Goal: Task Accomplishment & Management: Manage account settings

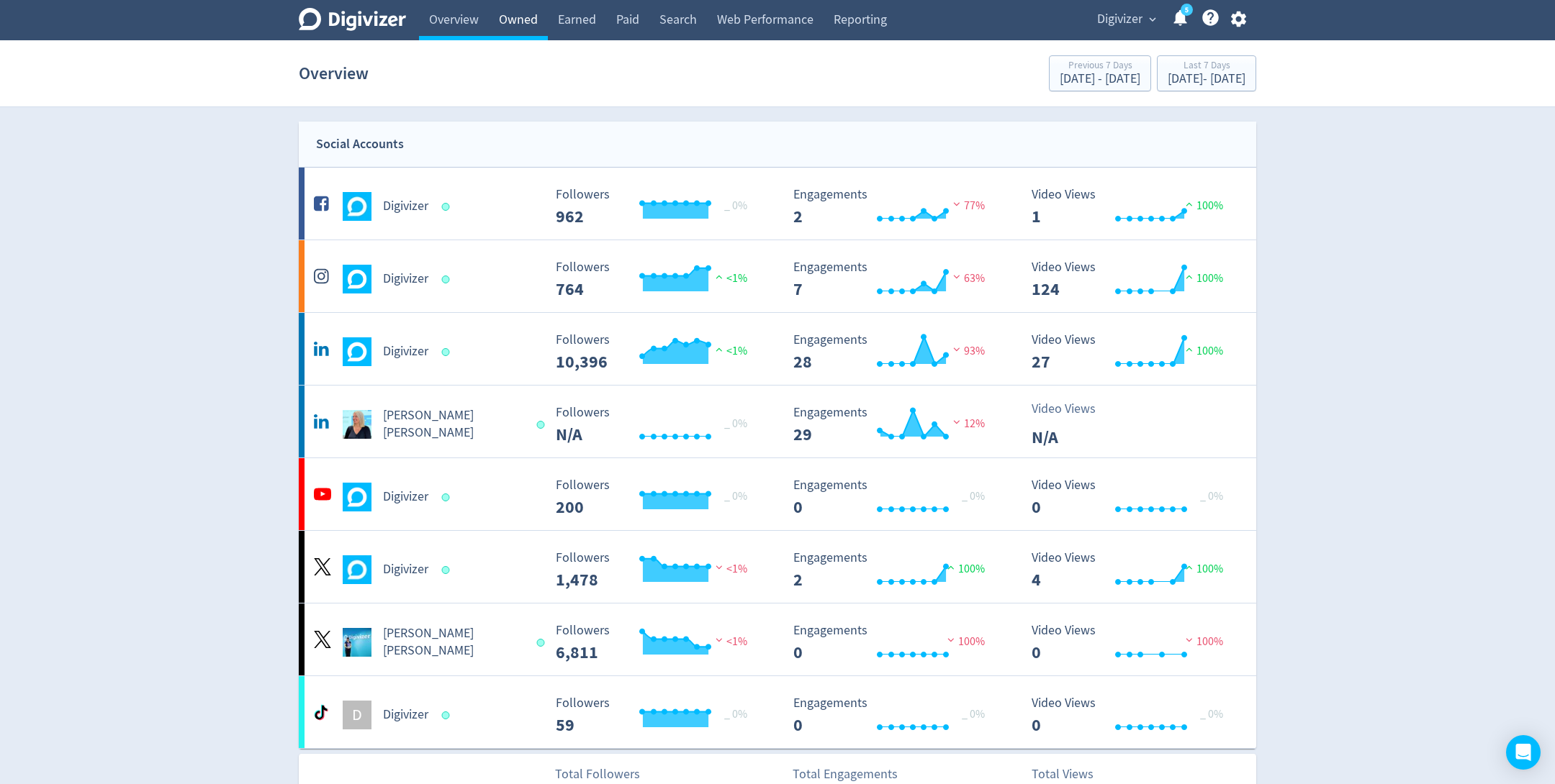
click at [513, 27] on link "Owned" at bounding box center [519, 20] width 59 height 40
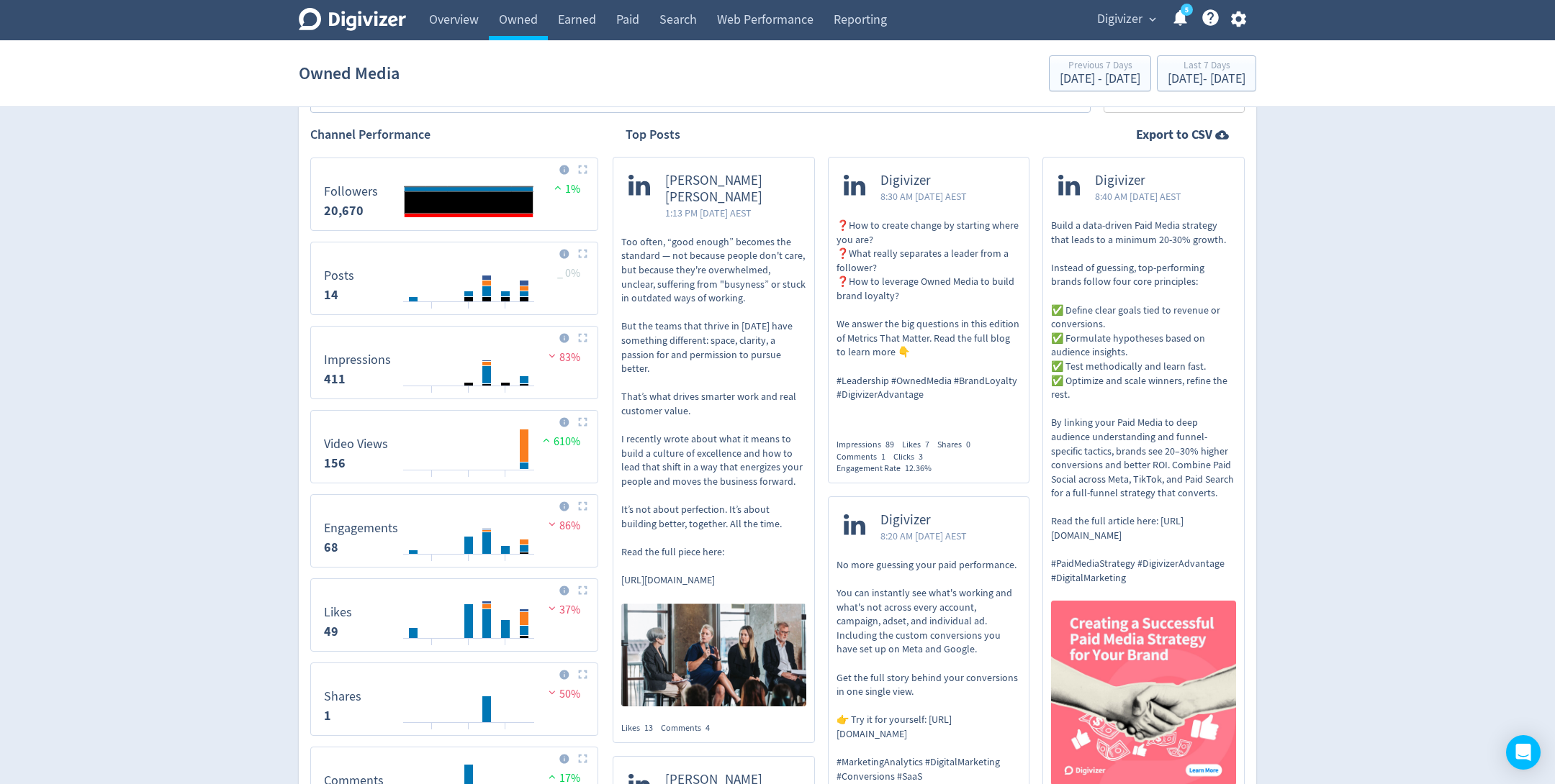
scroll to position [391, 0]
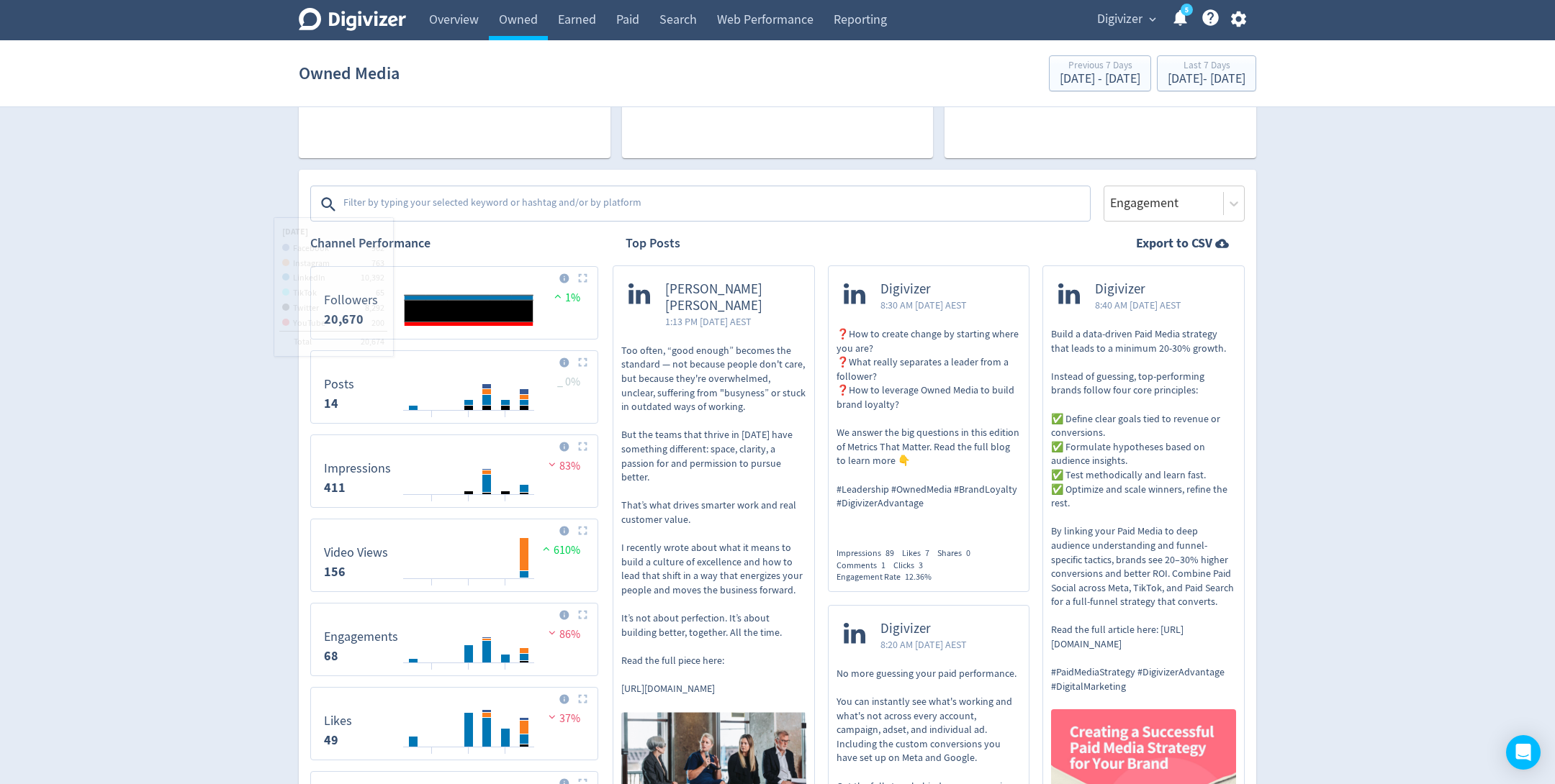
click at [383, 208] on textarea at bounding box center [714, 205] width 746 height 29
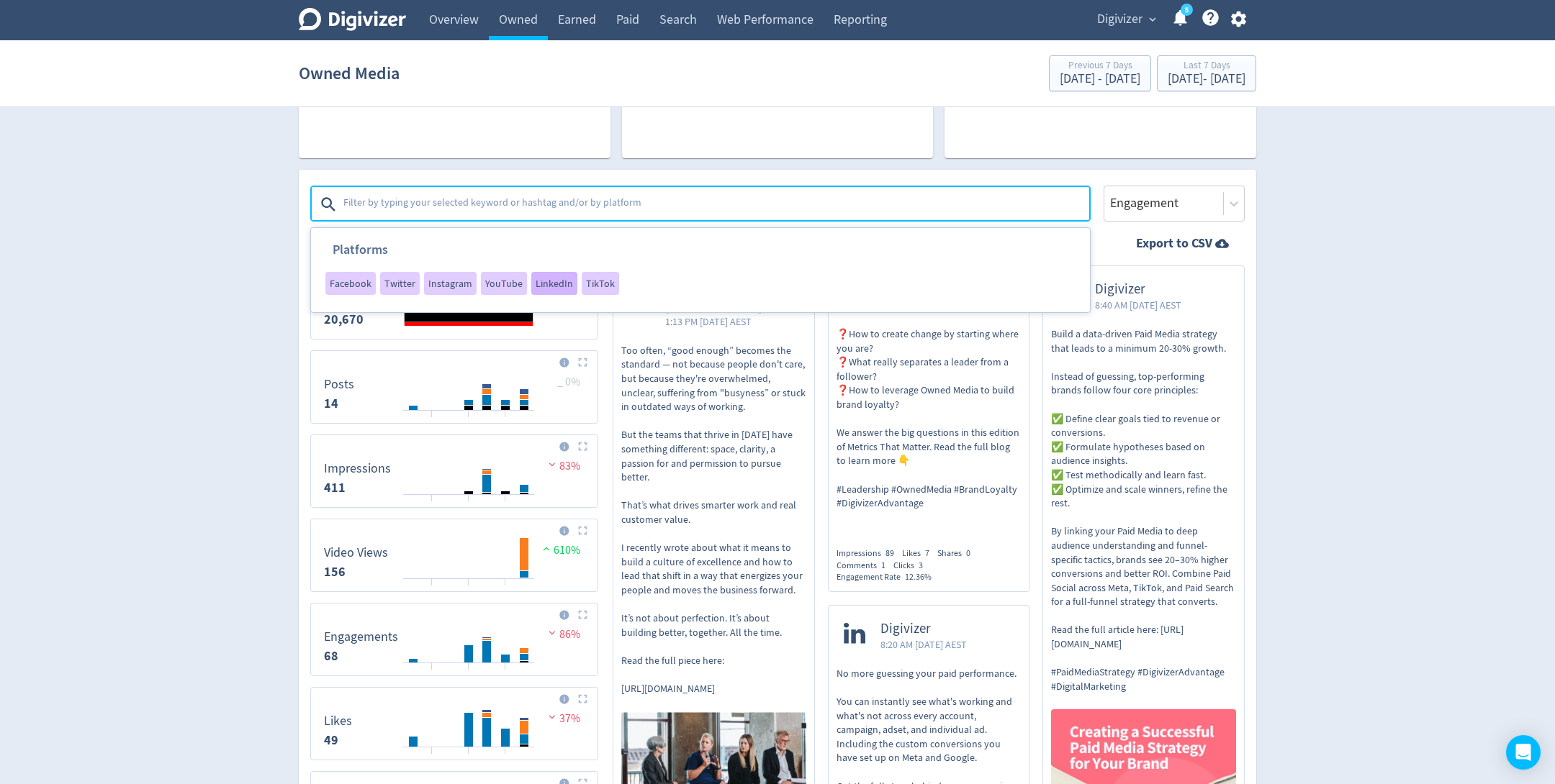
click at [556, 286] on span "LinkedIn" at bounding box center [554, 283] width 37 height 10
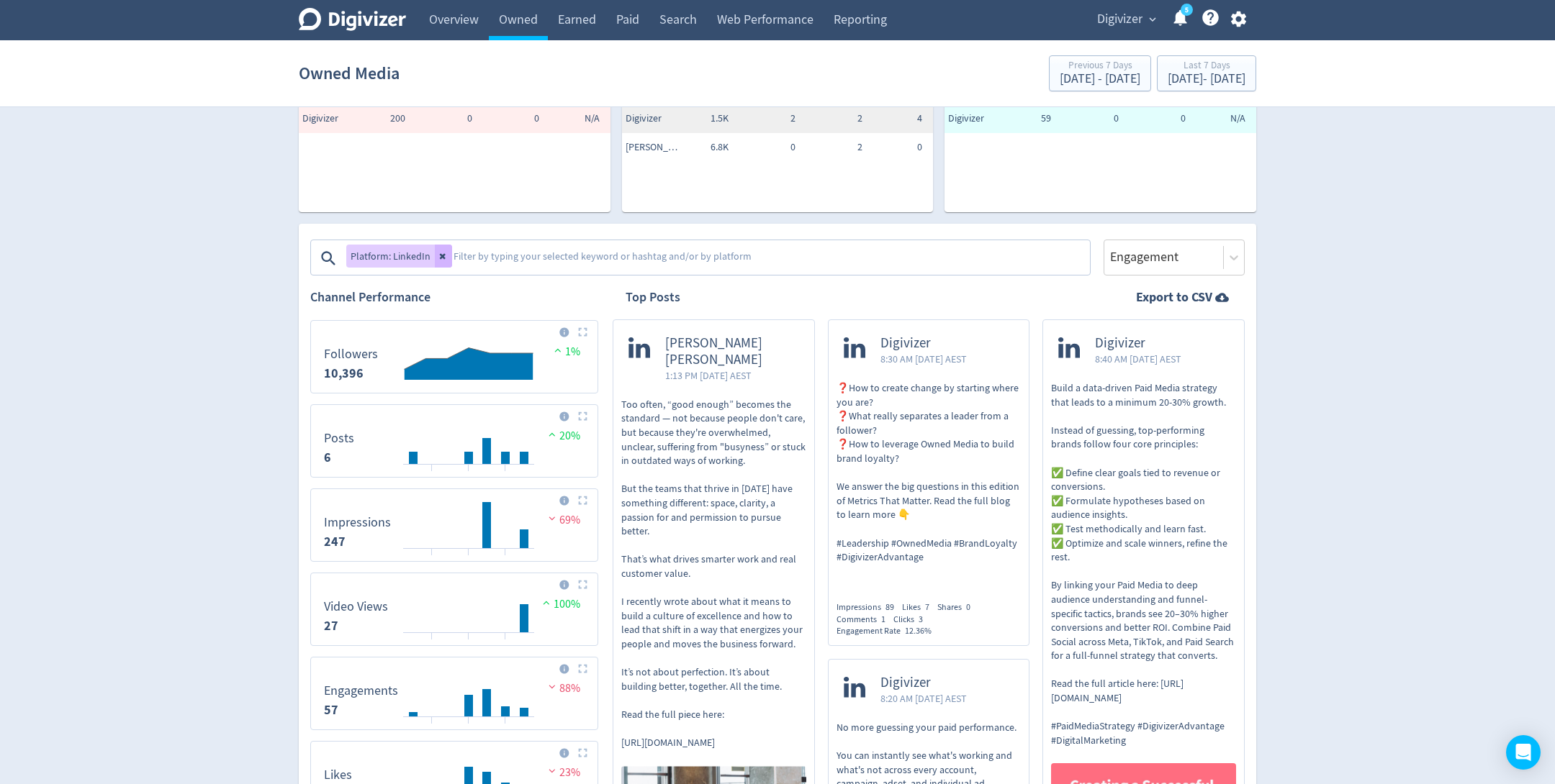
scroll to position [114, 0]
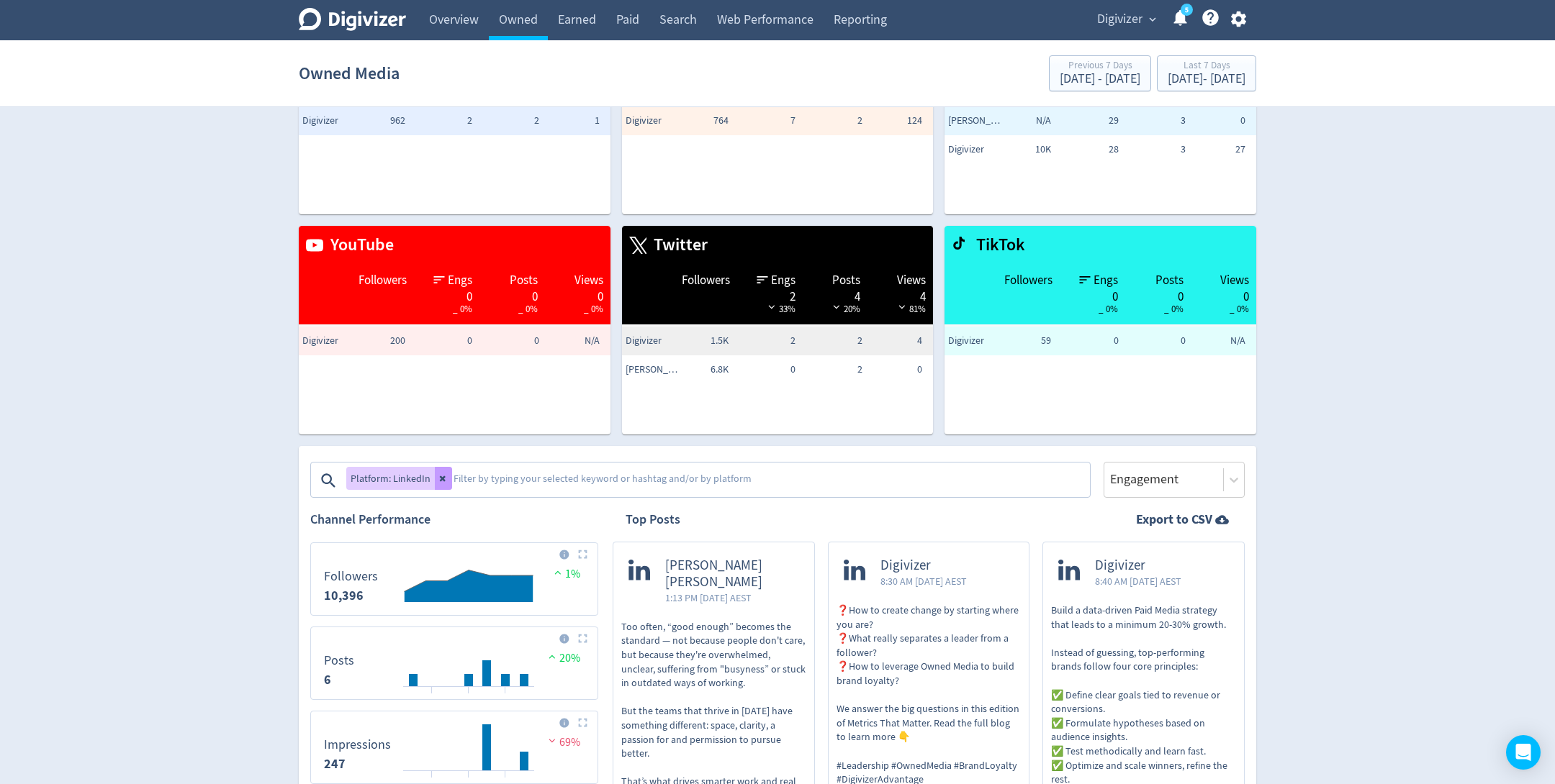
click at [439, 486] on button at bounding box center [444, 478] width 17 height 23
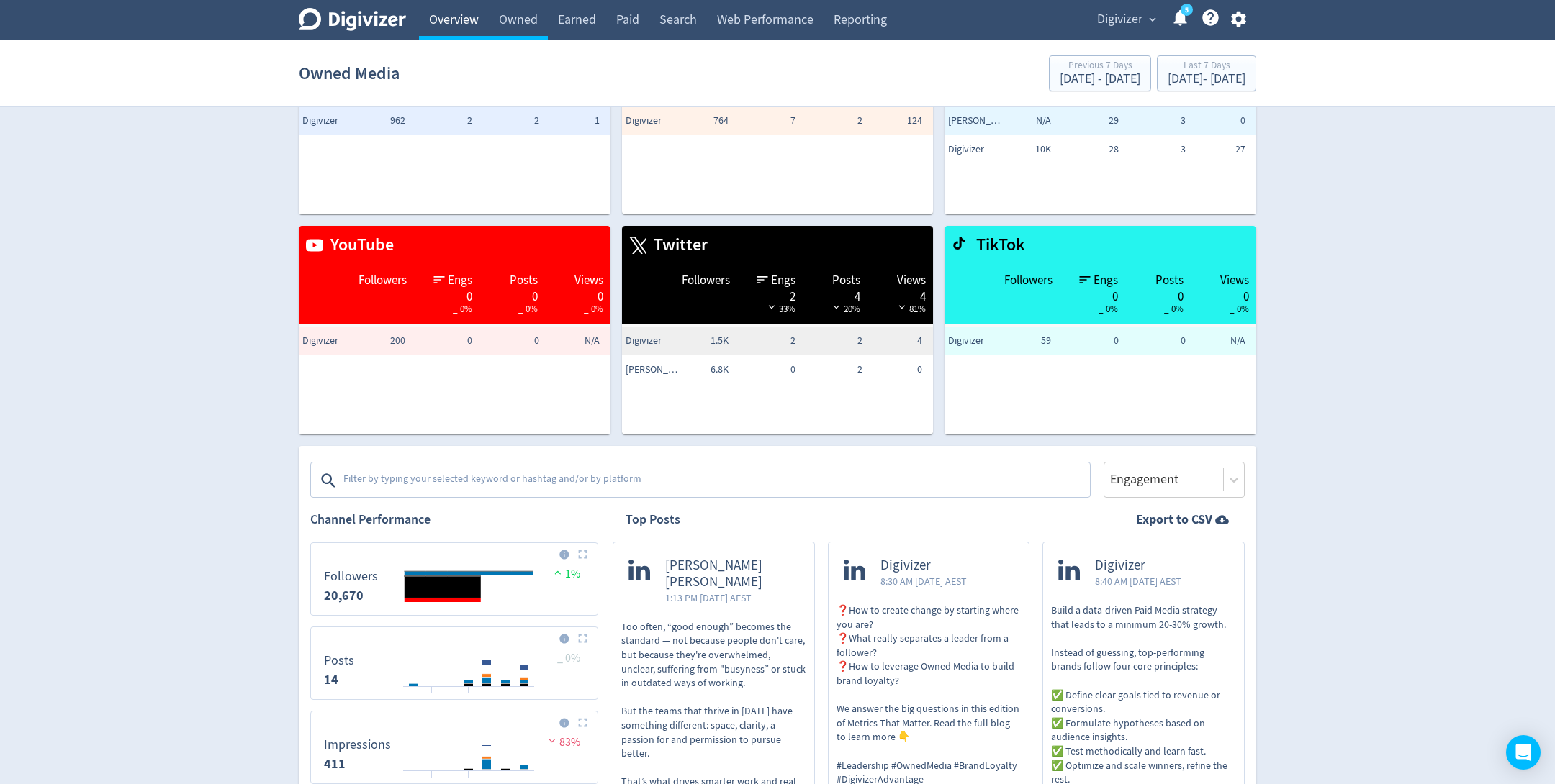
click at [456, 17] on link "Overview" at bounding box center [454, 20] width 70 height 40
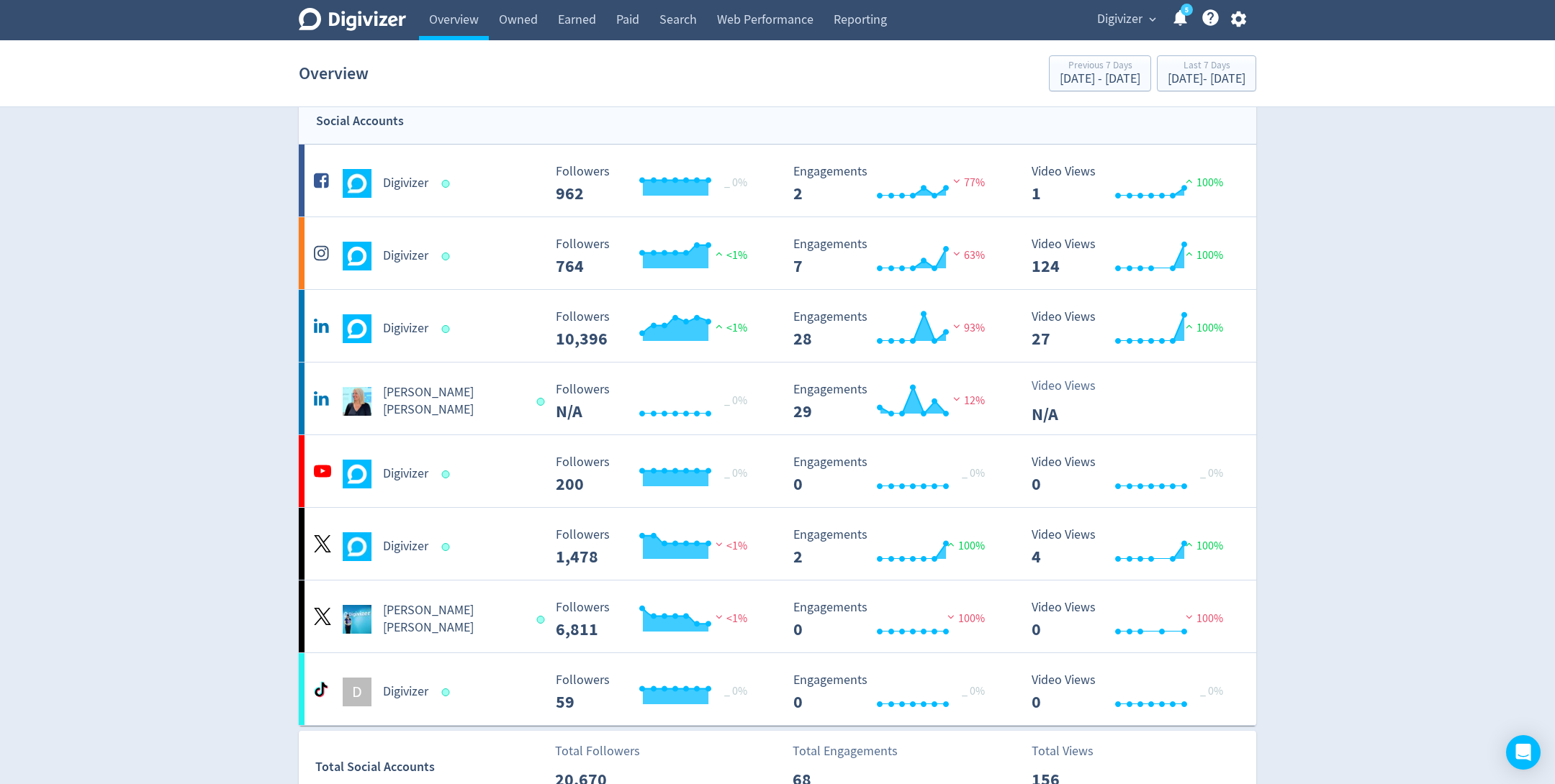
scroll to position [24, 0]
click at [509, 7] on link "Owned" at bounding box center [519, 20] width 59 height 40
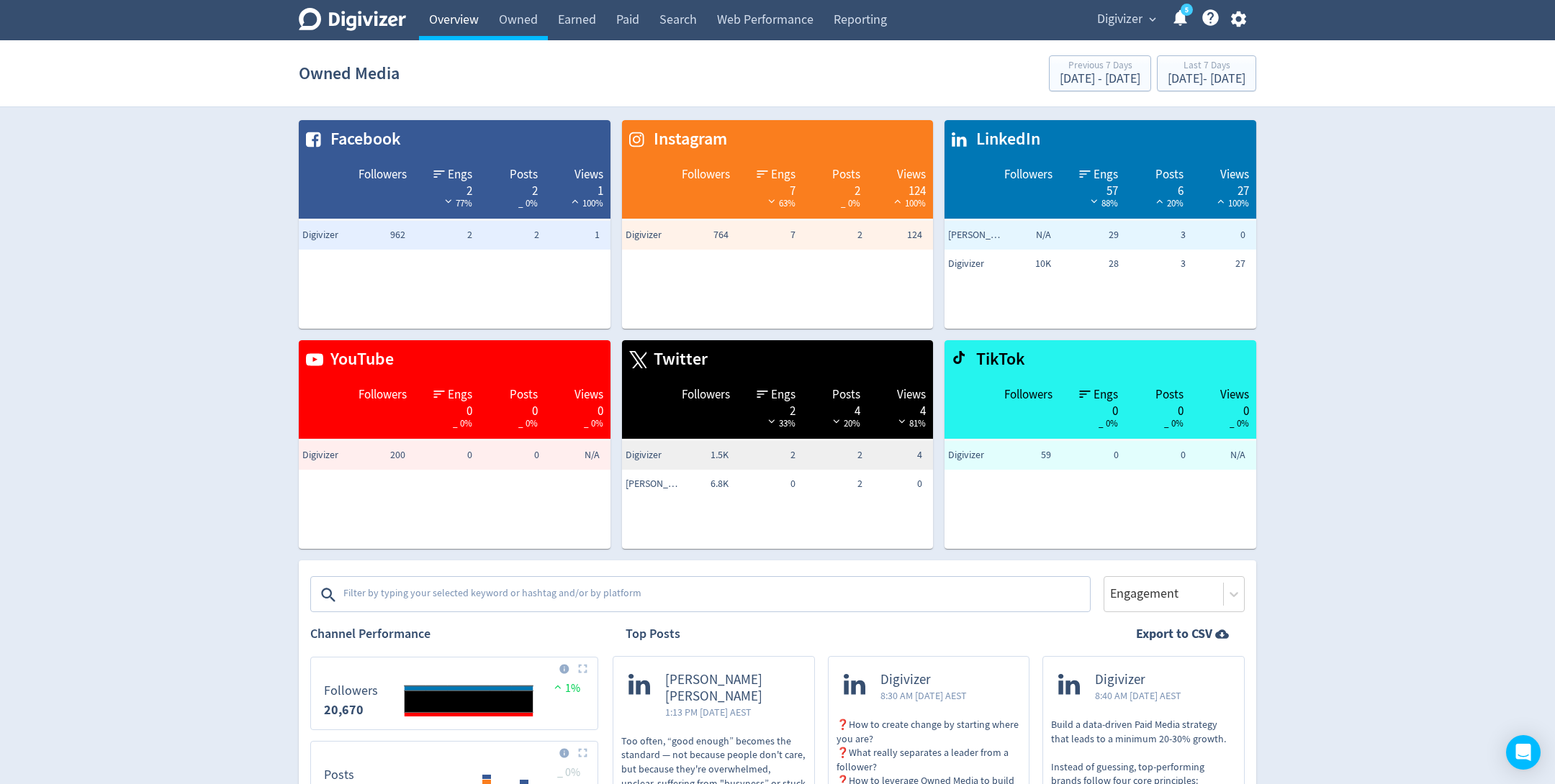
click at [456, 28] on link "Overview" at bounding box center [454, 20] width 70 height 40
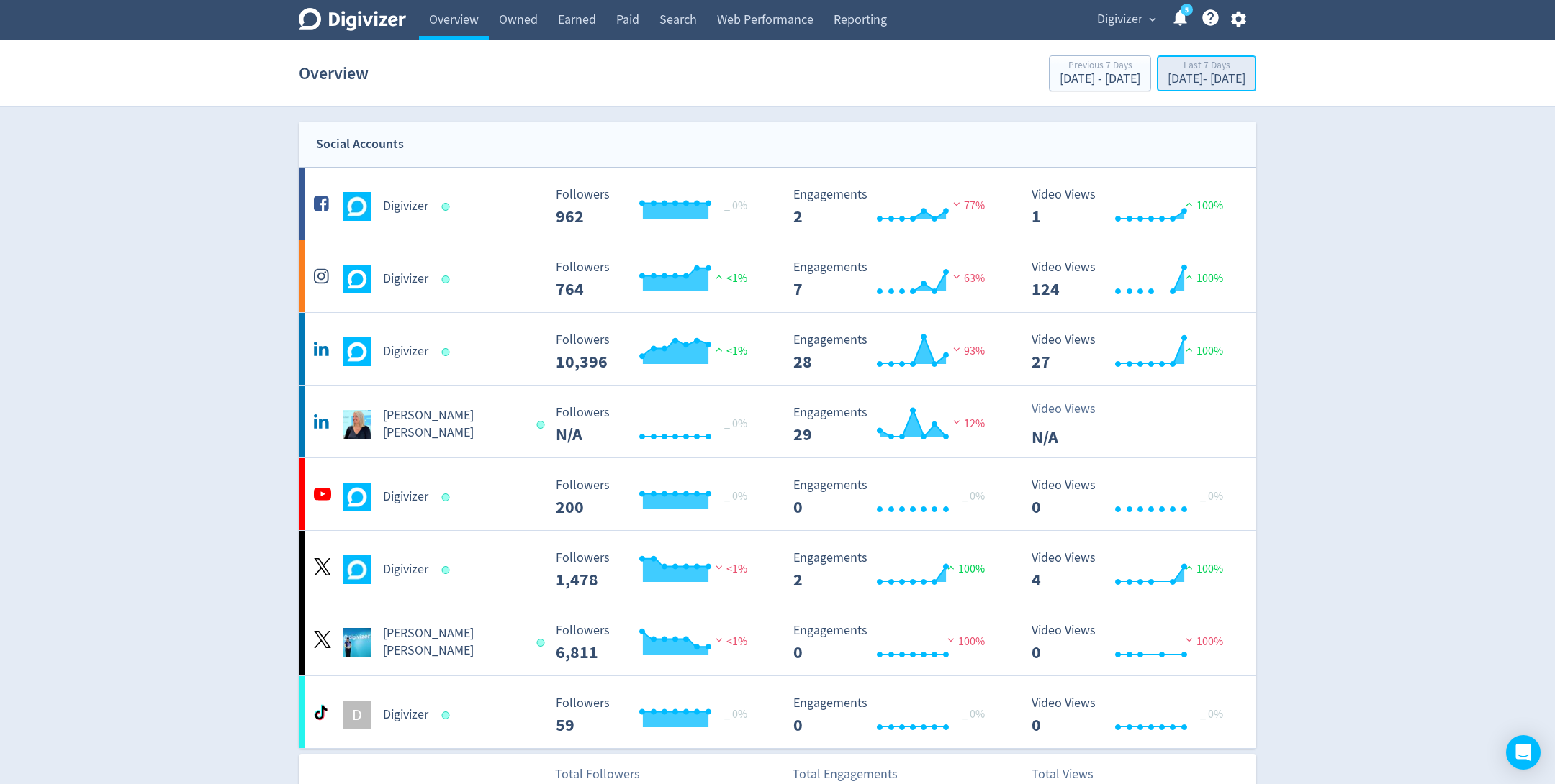
click at [1168, 74] on div "[DATE] - [DATE]" at bounding box center [1207, 79] width 78 height 13
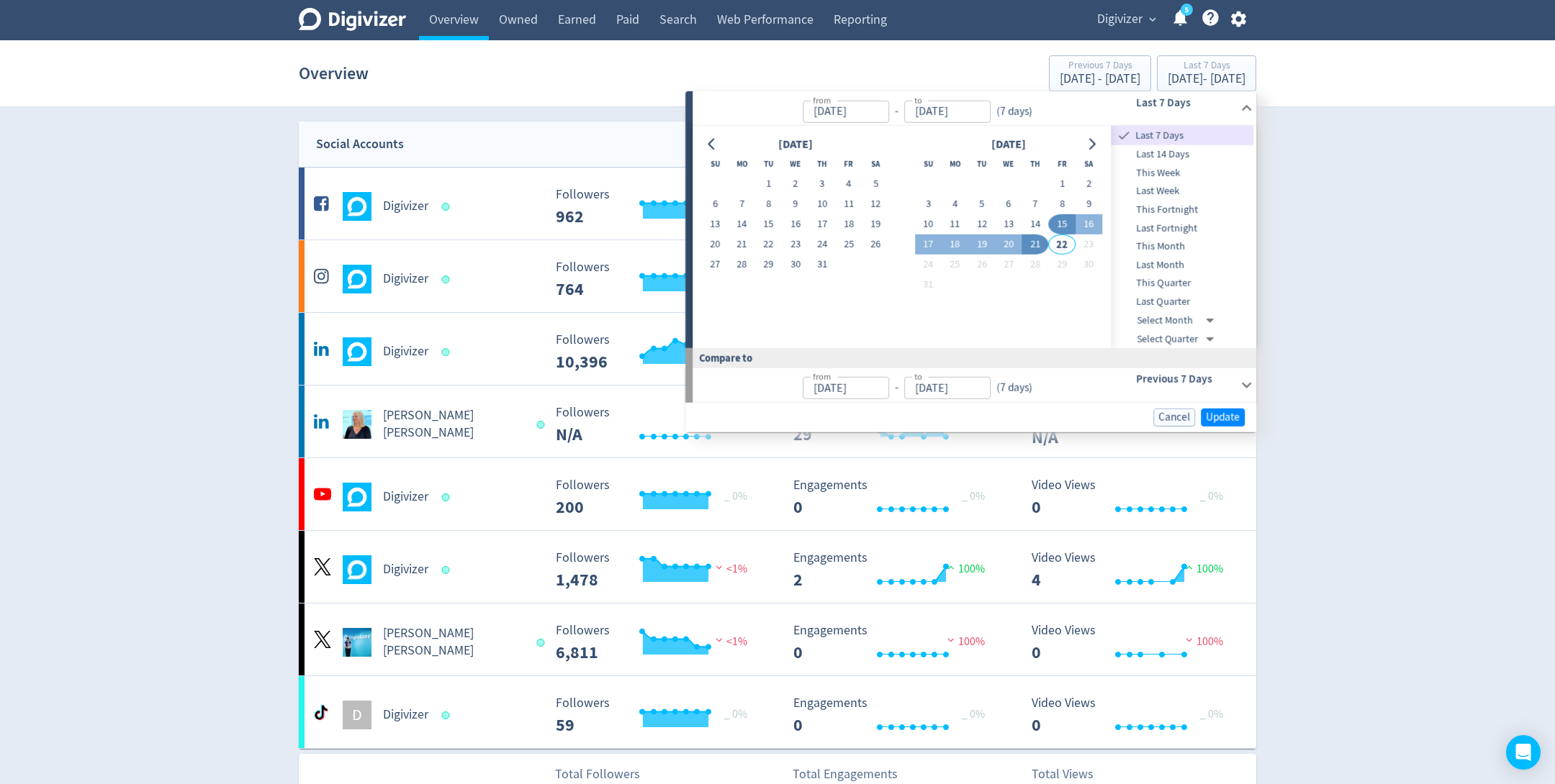
click at [1149, 154] on span "Last 14 Days" at bounding box center [1182, 154] width 142 height 16
type input "[DATE]"
click at [1223, 412] on span "Update" at bounding box center [1223, 417] width 33 height 11
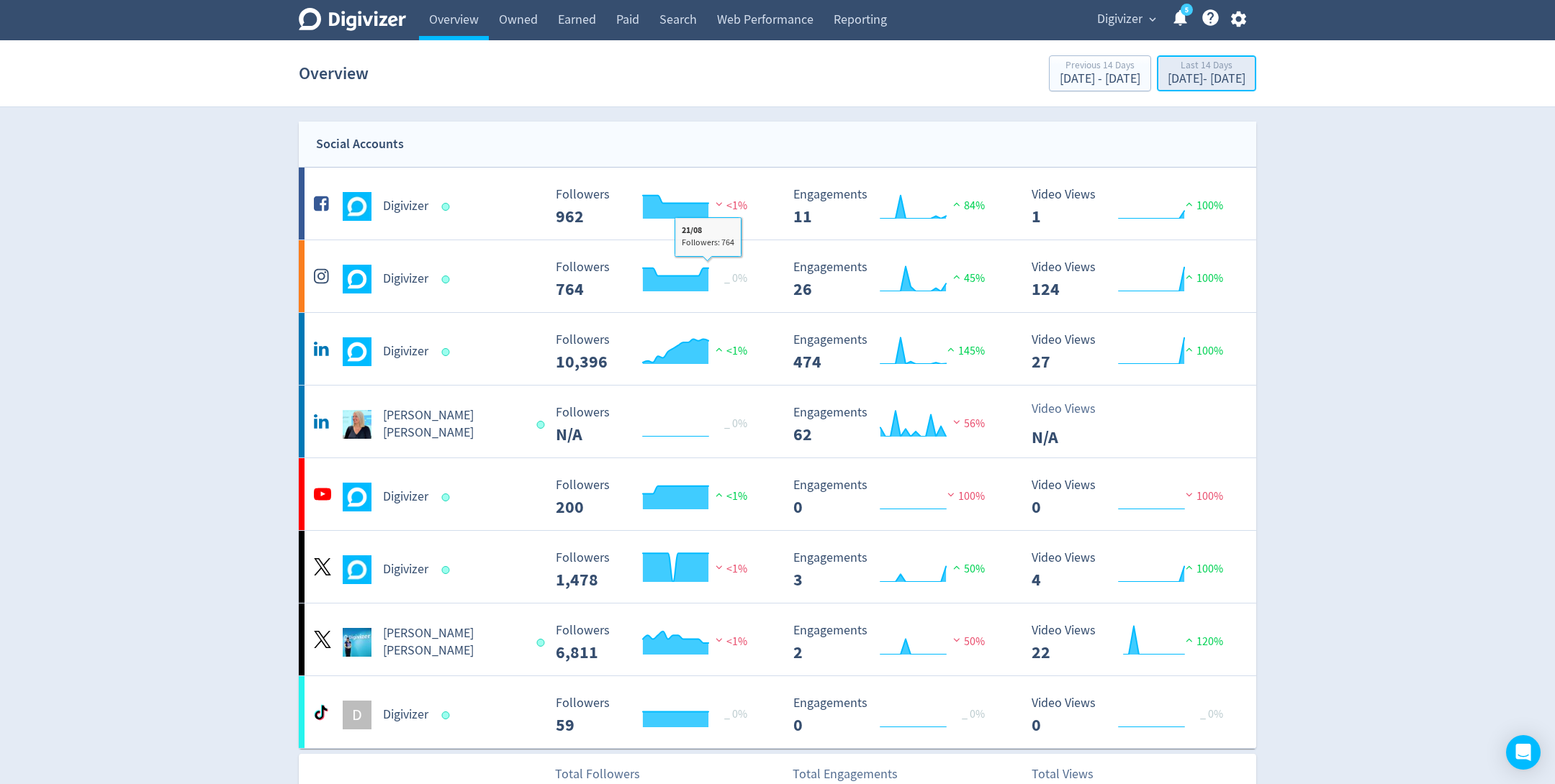
click at [1205, 81] on div "[DATE] - [DATE]" at bounding box center [1207, 79] width 78 height 13
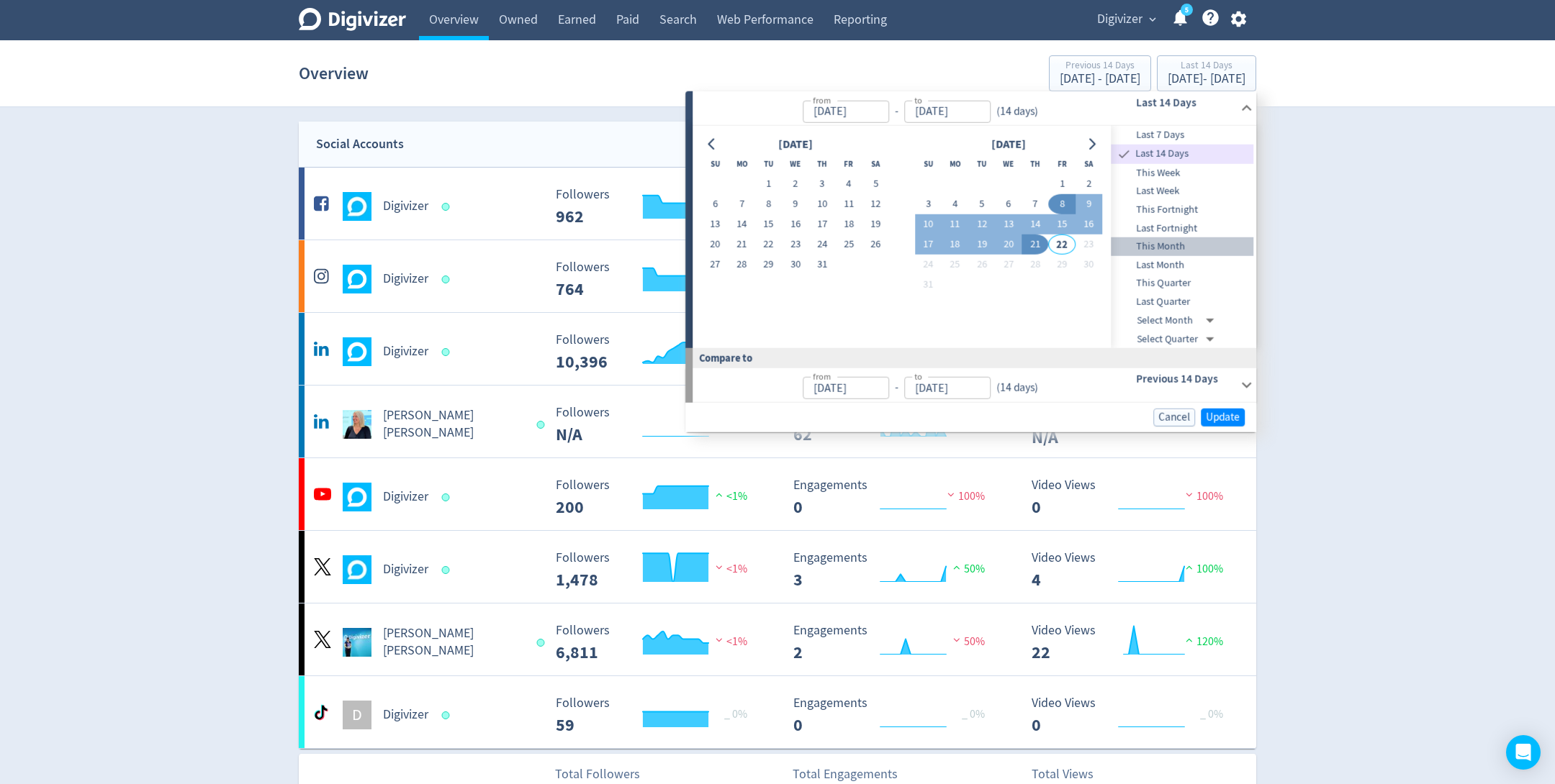
click at [1202, 242] on span "This Month" at bounding box center [1182, 246] width 142 height 16
type input "[DATE]"
click at [1220, 412] on span "Update" at bounding box center [1223, 417] width 33 height 11
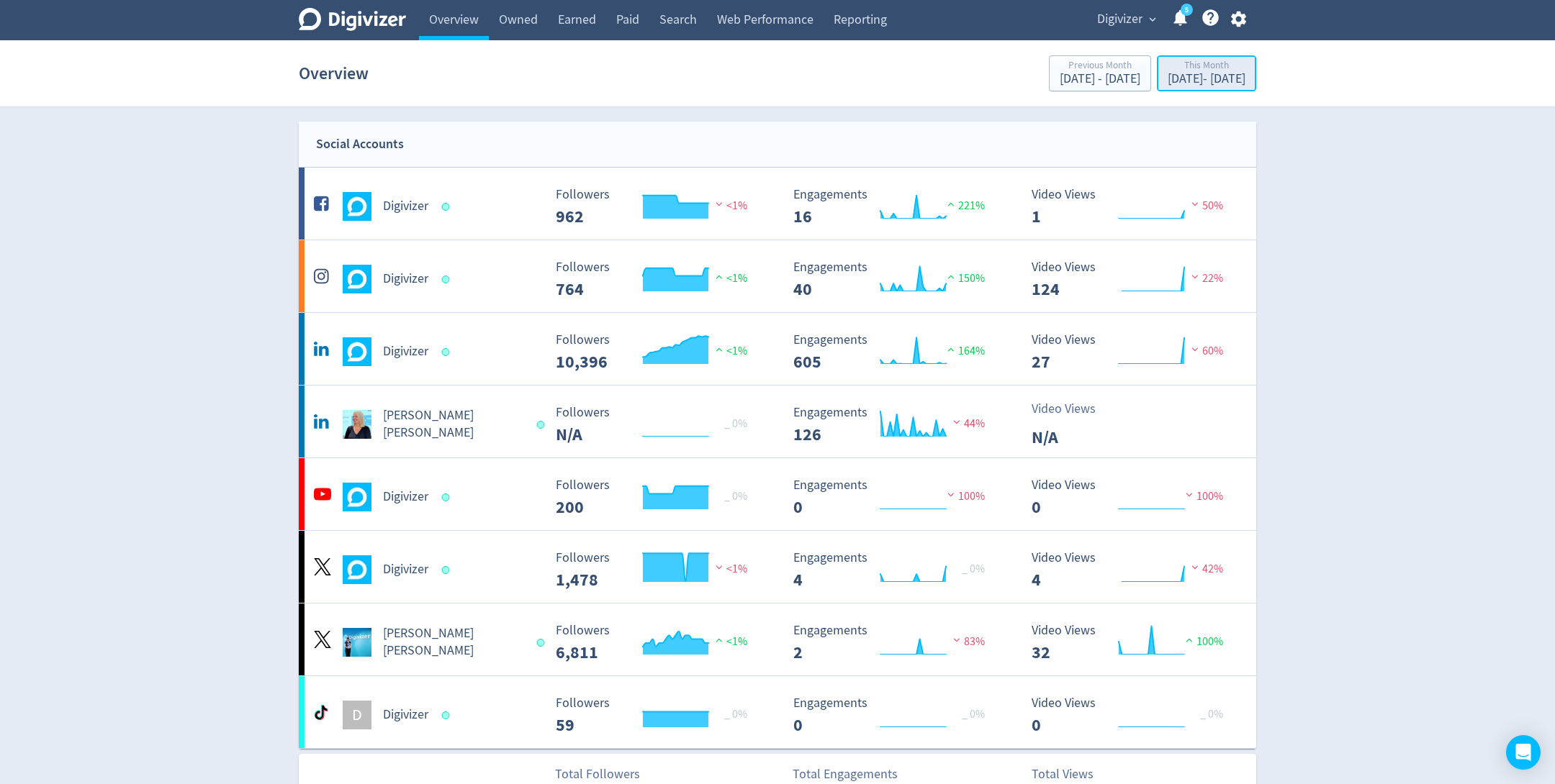
click at [1175, 68] on div "This Month" at bounding box center [1207, 66] width 78 height 12
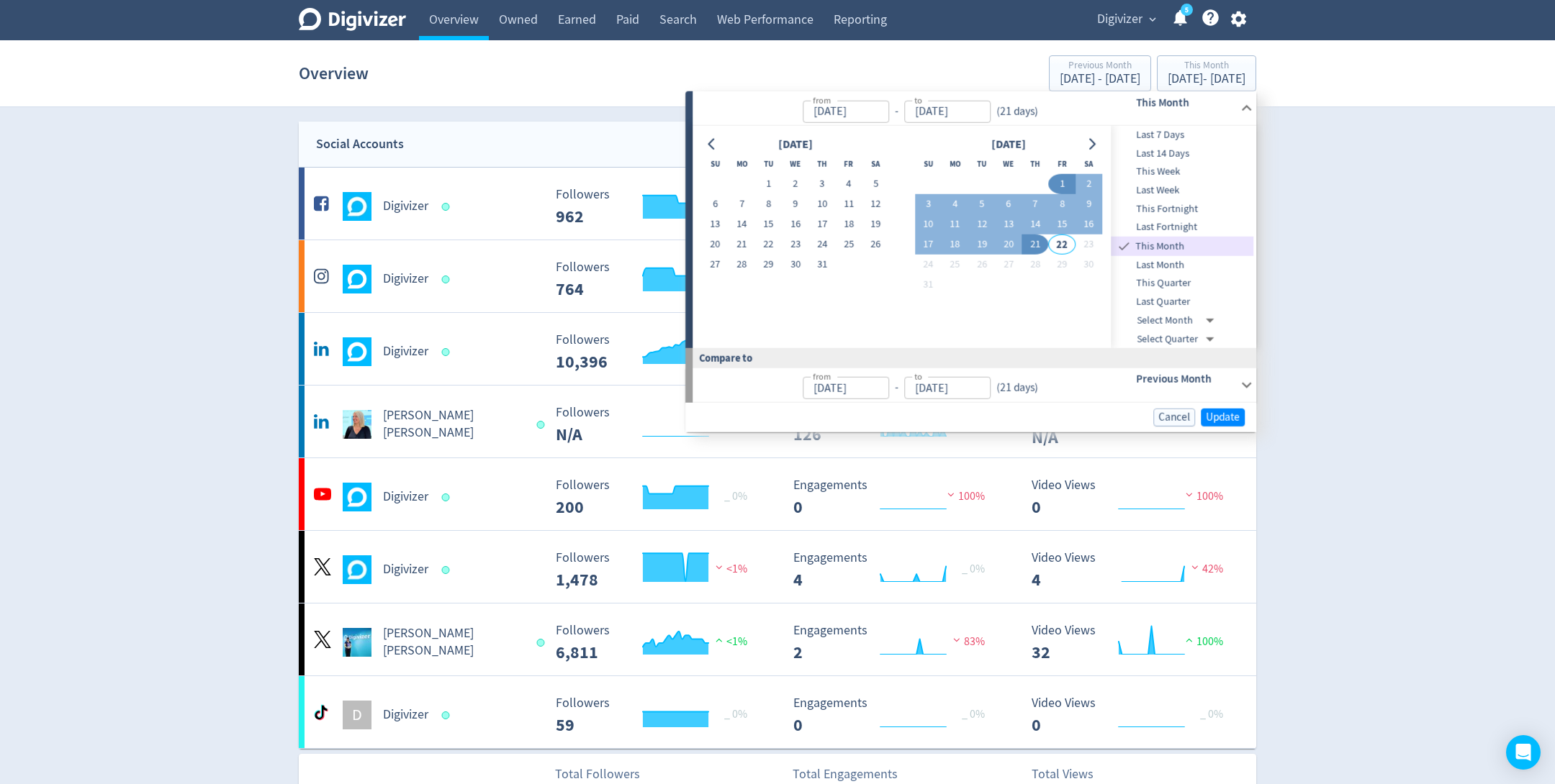
click at [1201, 134] on span "Last 7 Days" at bounding box center [1182, 135] width 142 height 16
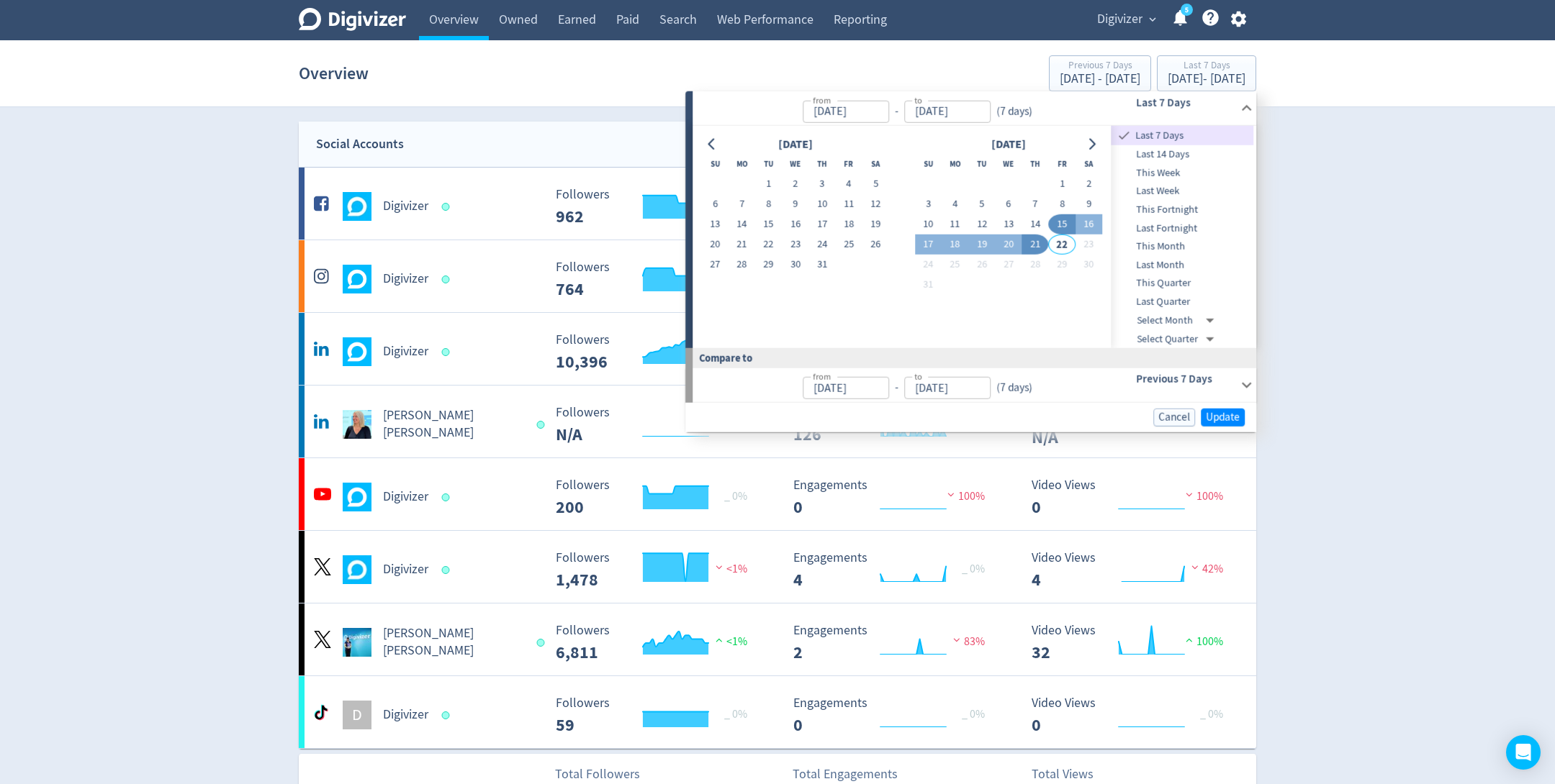
type input "[DATE]"
click at [1221, 407] on div "Cancel Update" at bounding box center [971, 417] width 571 height 30
click at [1235, 420] on span "Update" at bounding box center [1223, 417] width 33 height 11
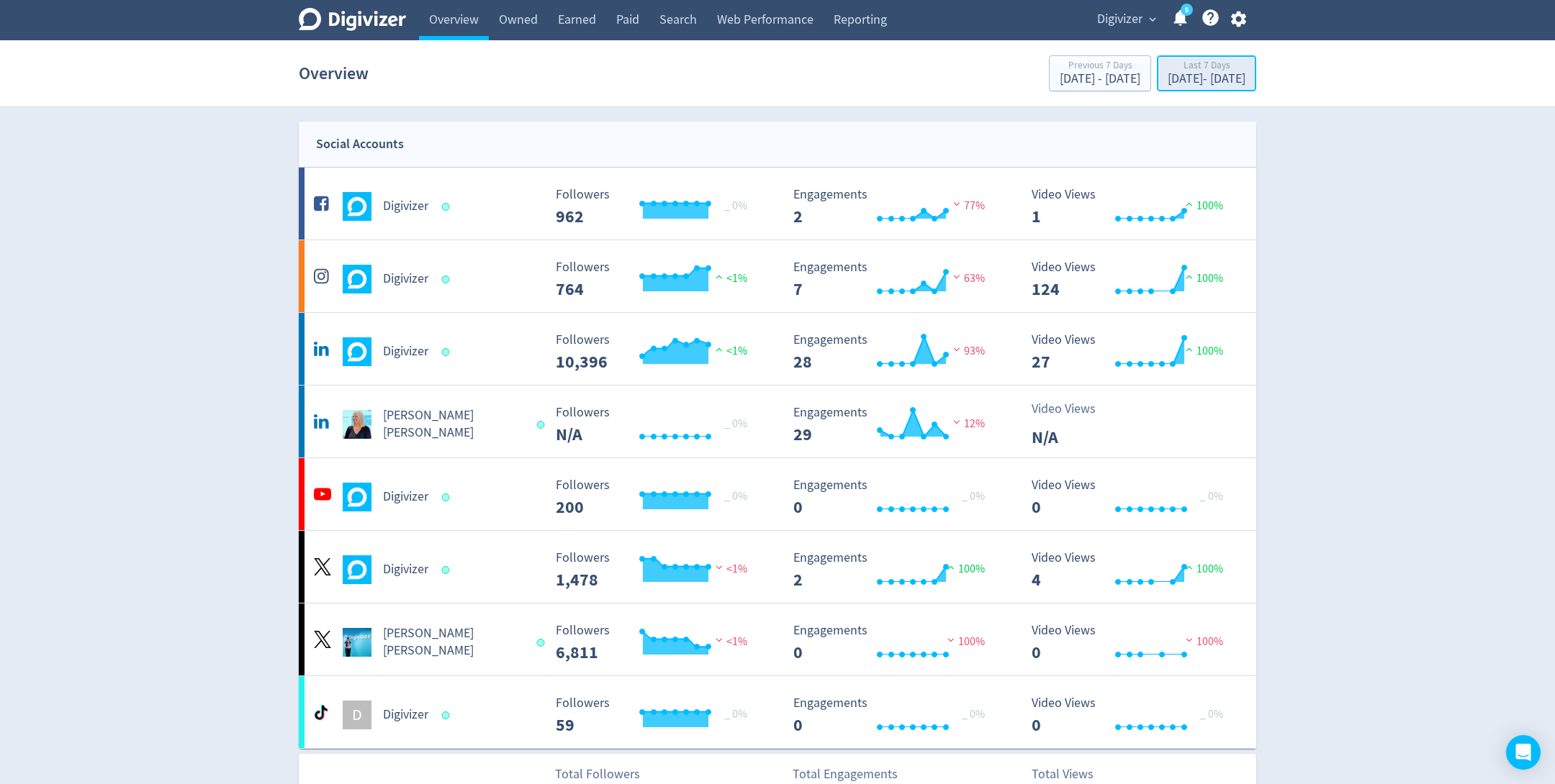
click at [1209, 75] on div "[DATE] - [DATE]" at bounding box center [1207, 79] width 78 height 13
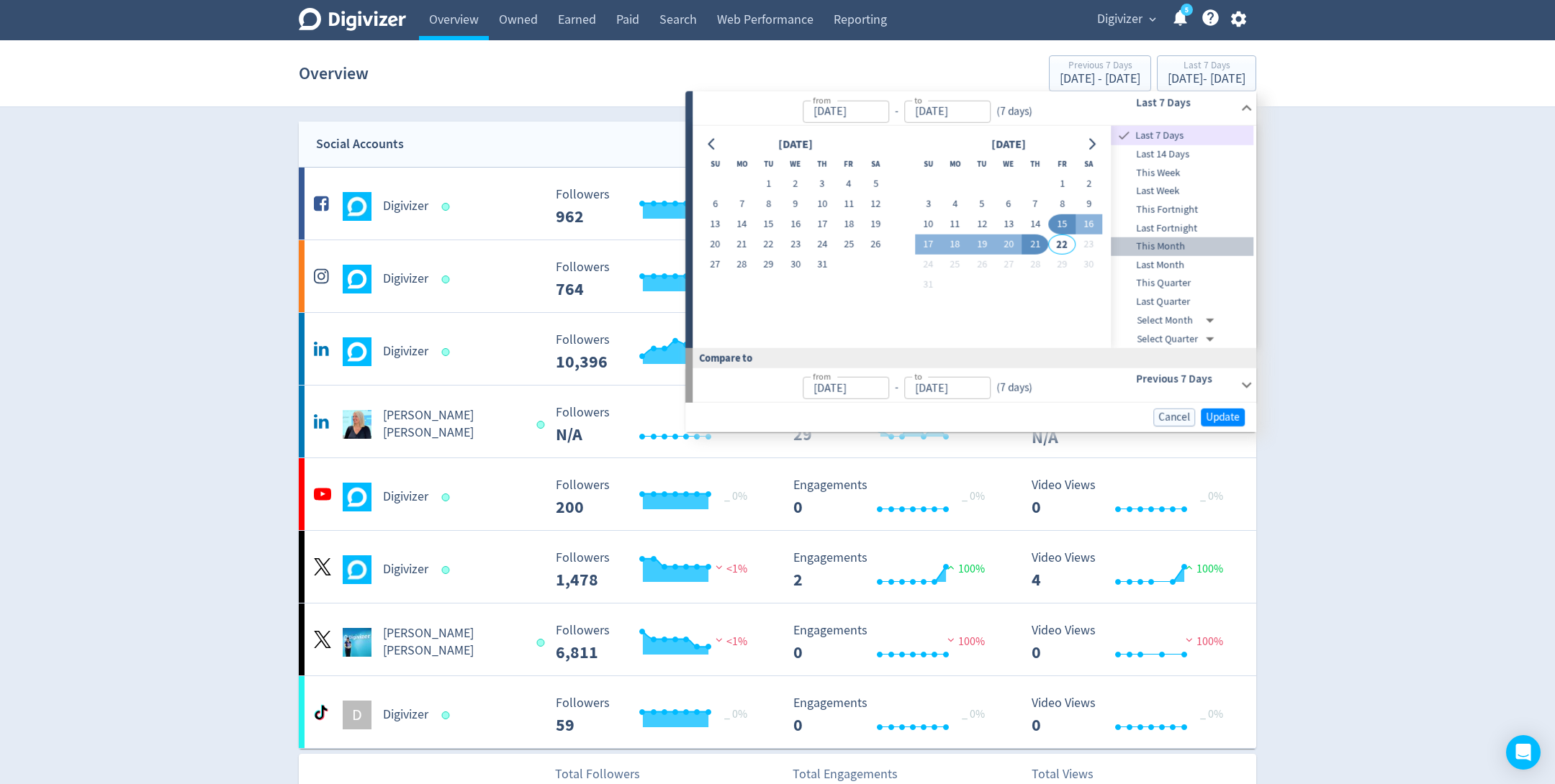
click at [1179, 245] on span "This Month" at bounding box center [1182, 246] width 142 height 16
type input "[DATE]"
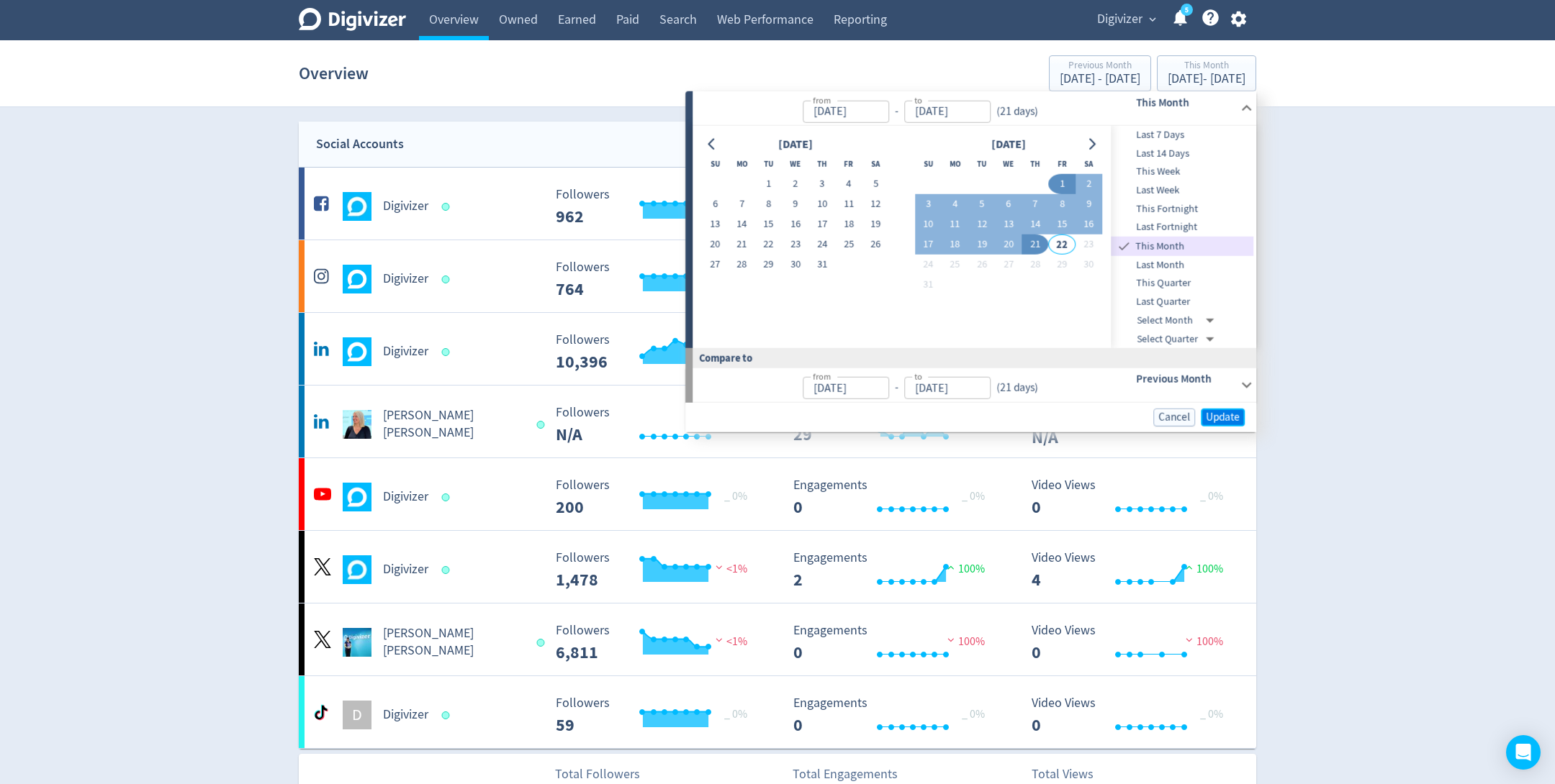
click at [1229, 420] on span "Update" at bounding box center [1223, 417] width 33 height 11
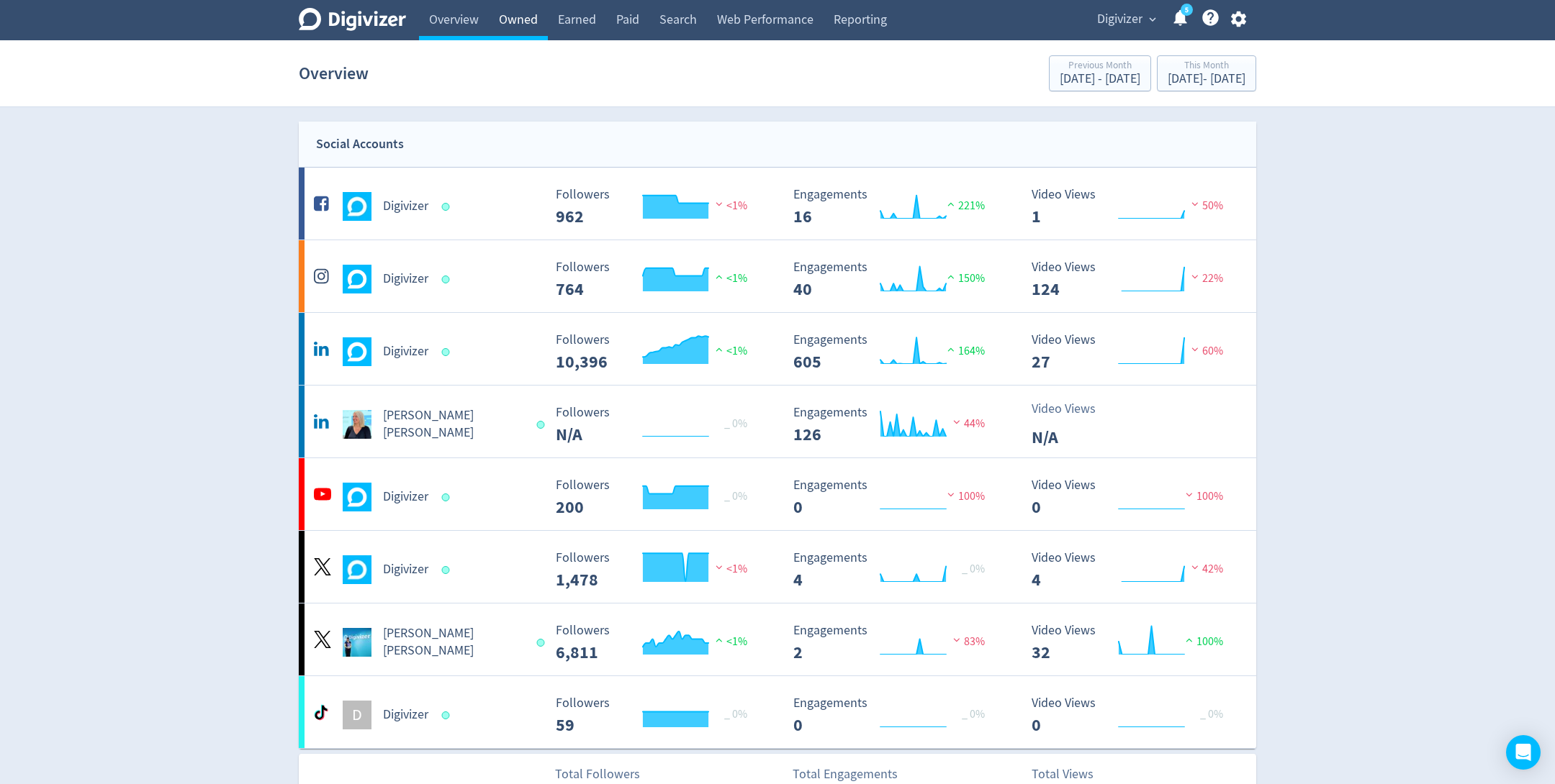
click at [515, 27] on link "Owned" at bounding box center [519, 20] width 59 height 40
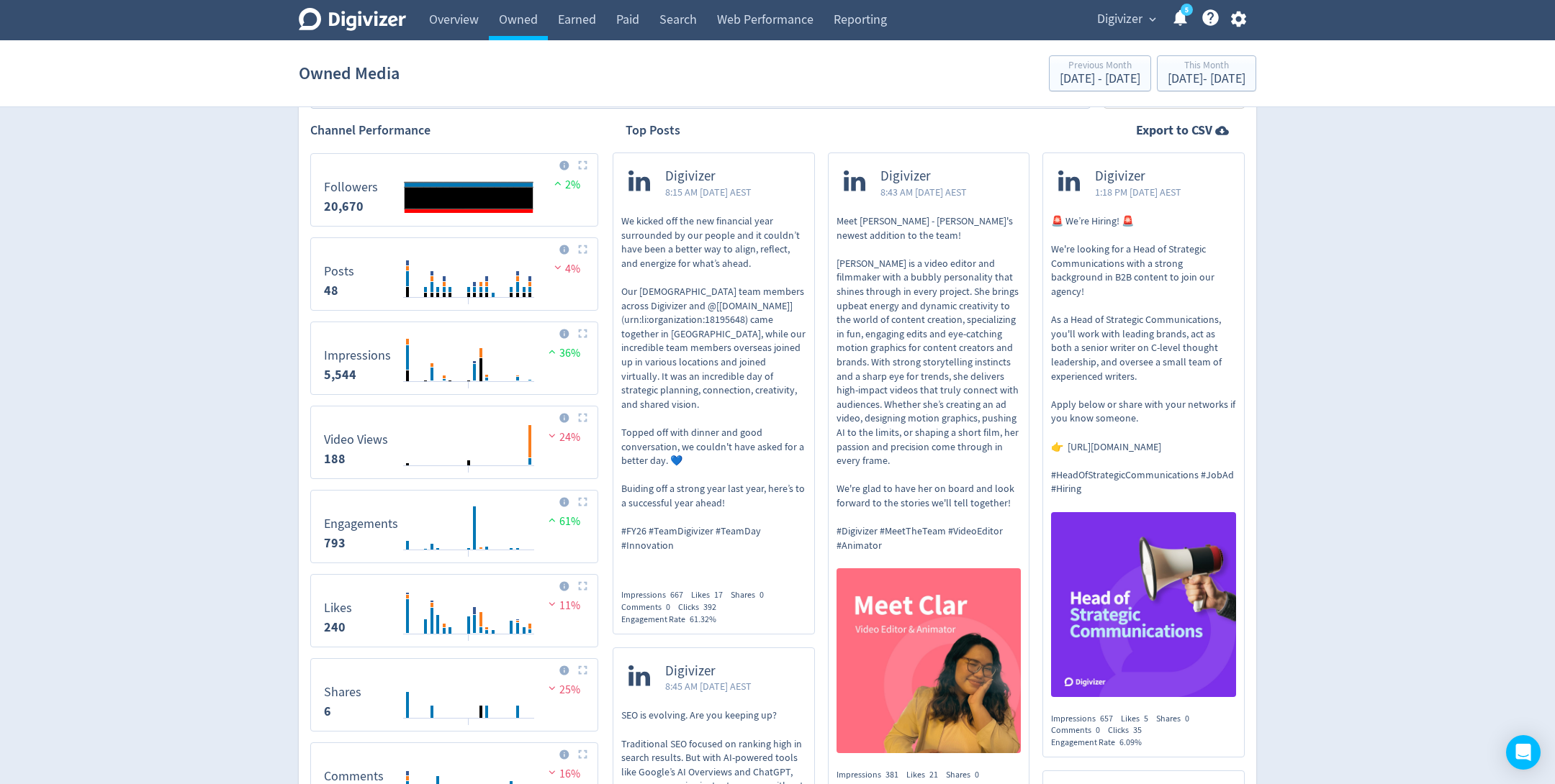
scroll to position [492, 0]
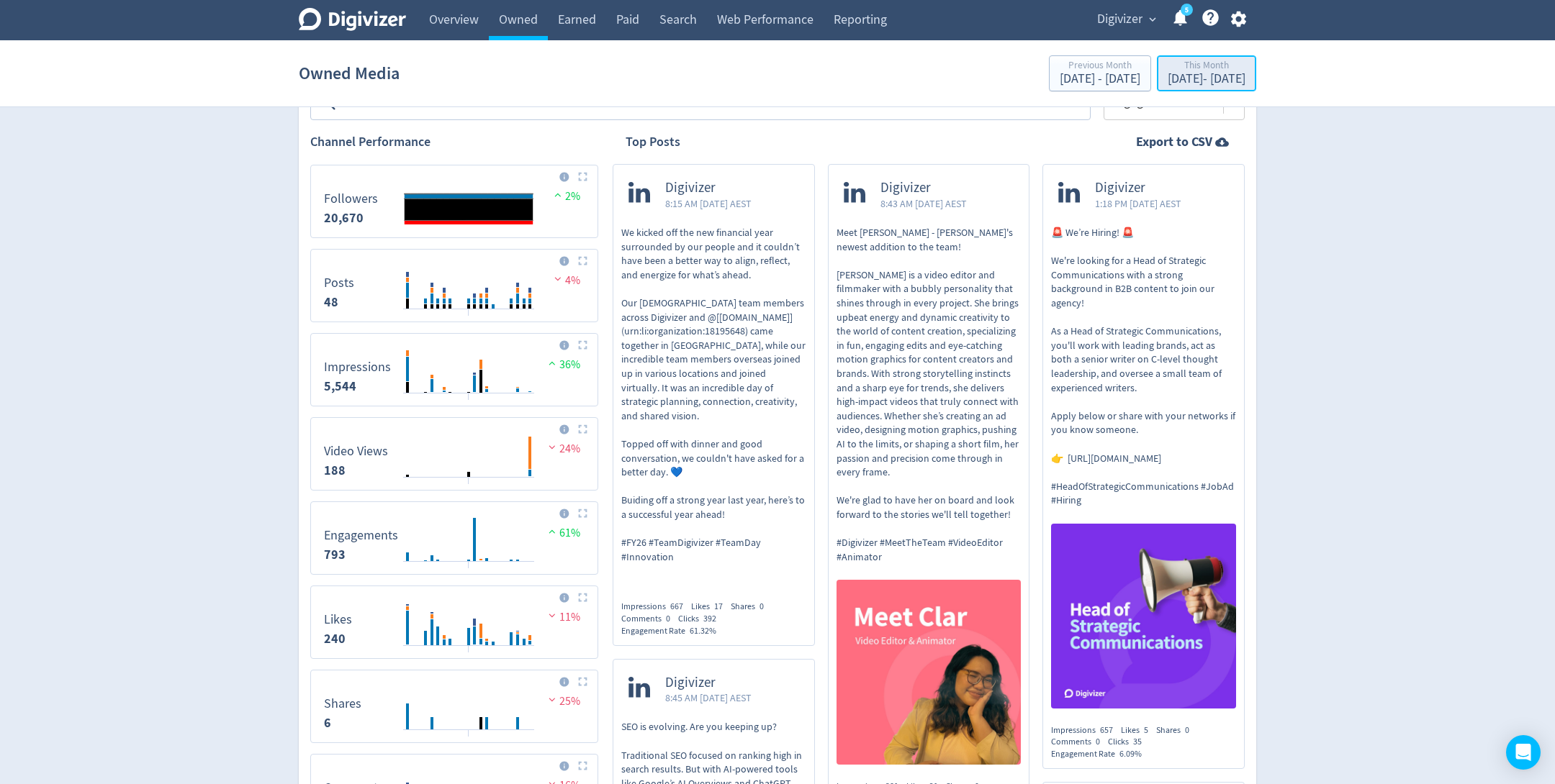
click at [1168, 74] on div "[DATE] - [DATE]" at bounding box center [1207, 79] width 78 height 13
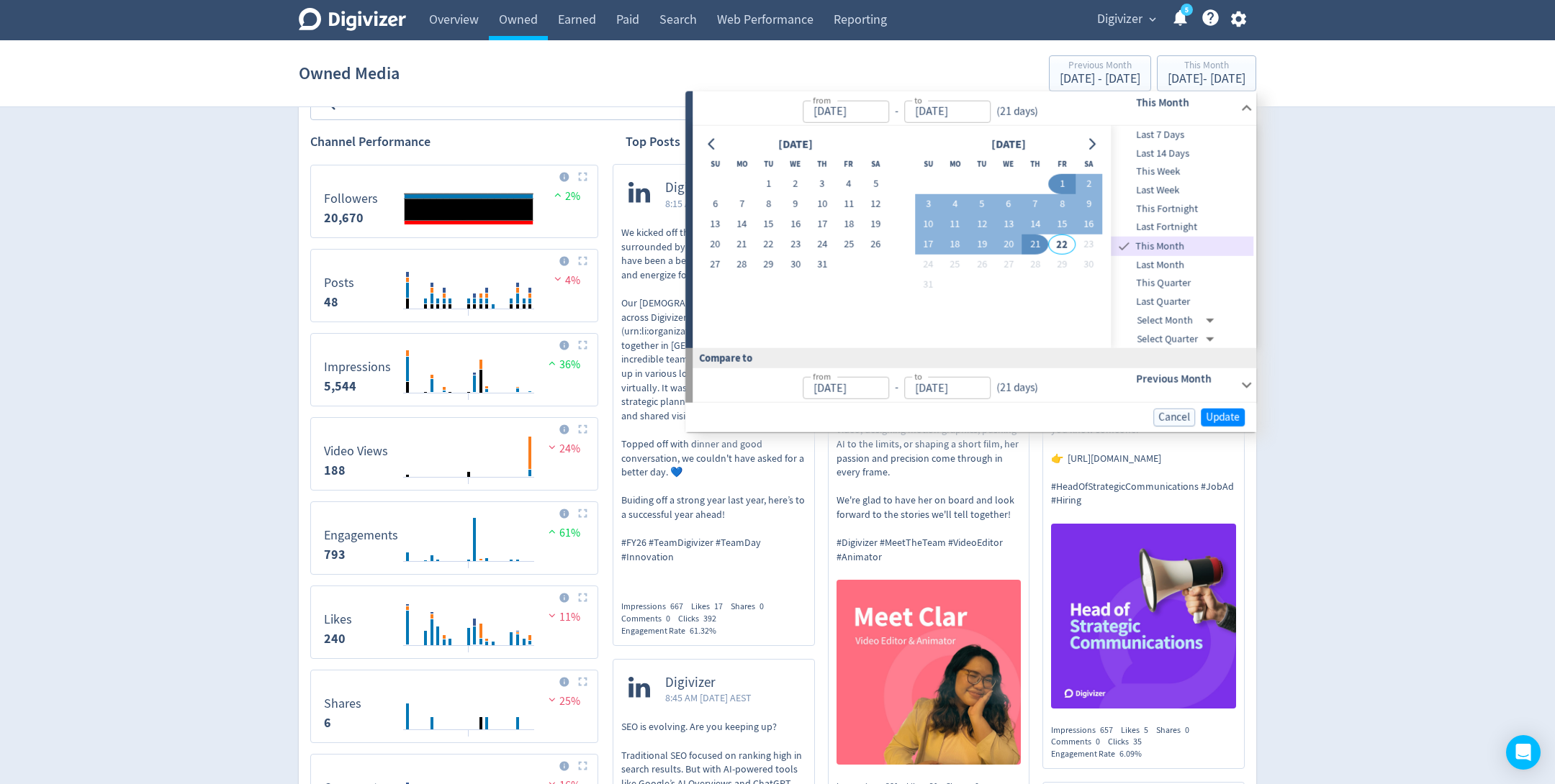
click at [1165, 133] on span "Last 7 Days" at bounding box center [1182, 135] width 142 height 16
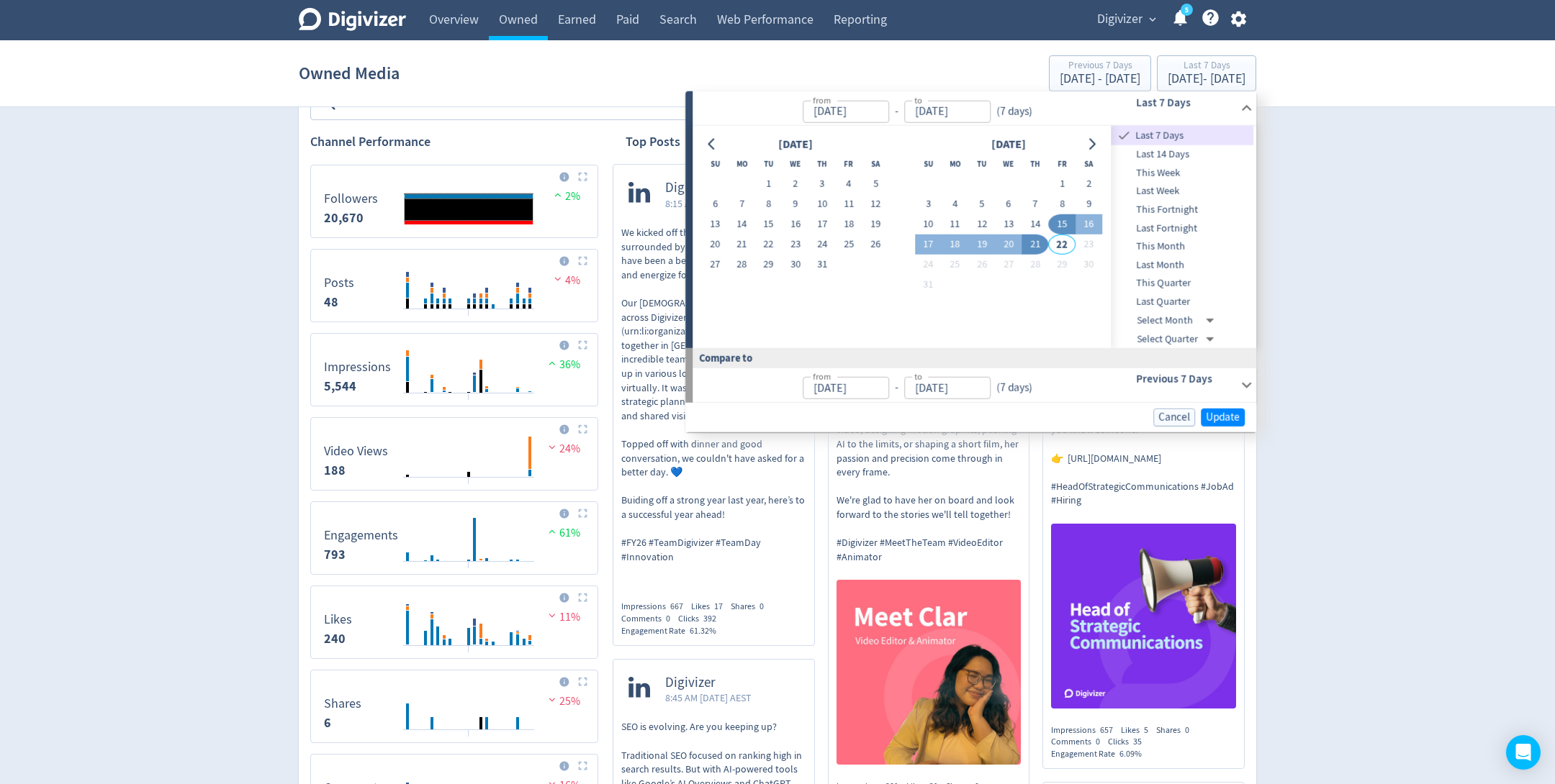
type input "[DATE]"
click at [1223, 416] on span "Update" at bounding box center [1223, 417] width 33 height 11
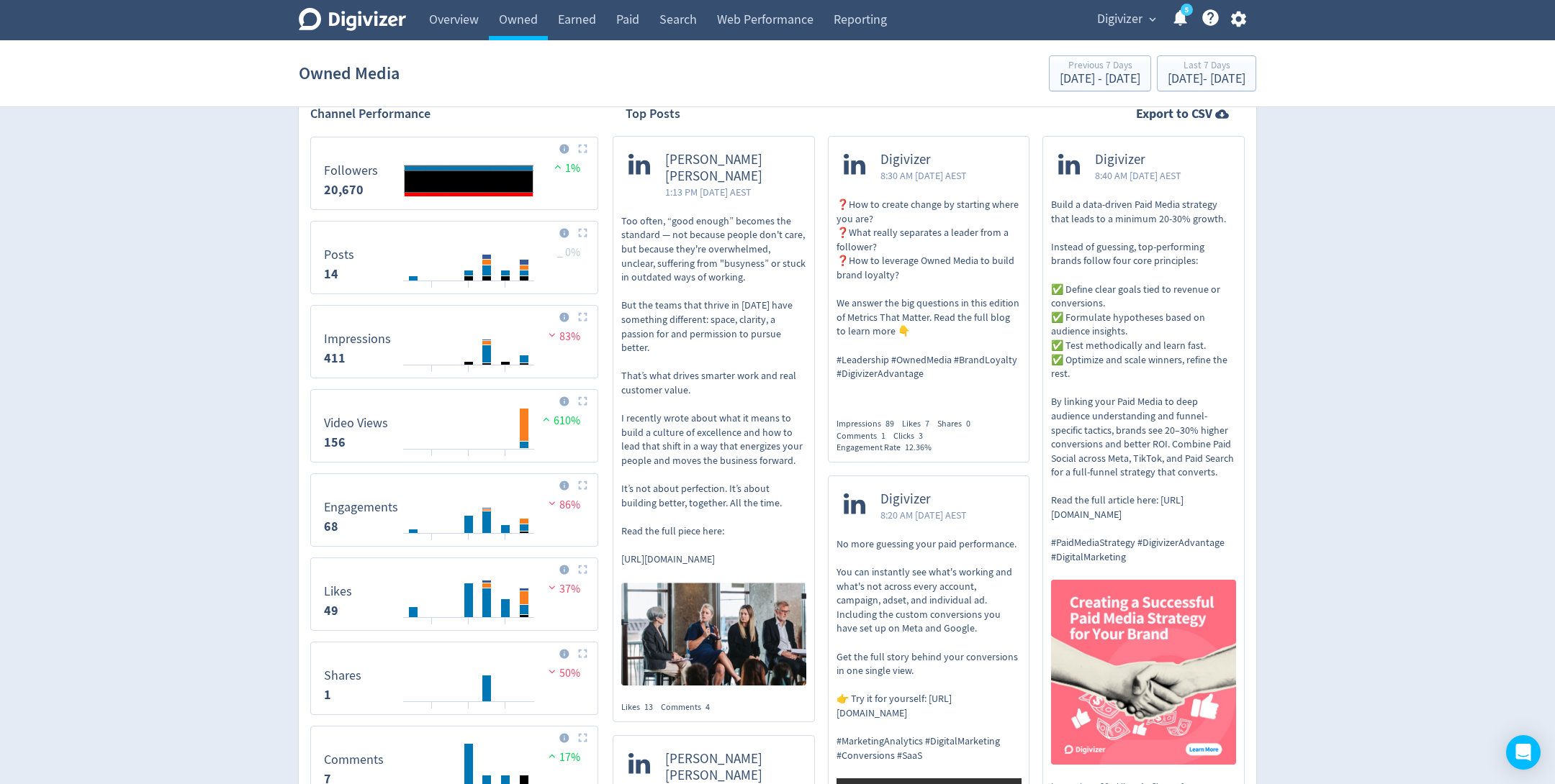
scroll to position [519, 0]
